Goal: Browse casually

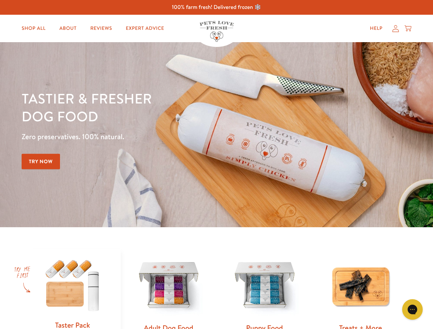
click at [216, 164] on div "Tastier & fresher dog food Zero preservatives. 100% natural. Try Now" at bounding box center [152, 134] width 260 height 90
click at [412, 309] on icon "Gorgias live chat" at bounding box center [412, 309] width 7 height 7
